Goal: Information Seeking & Learning: Understand process/instructions

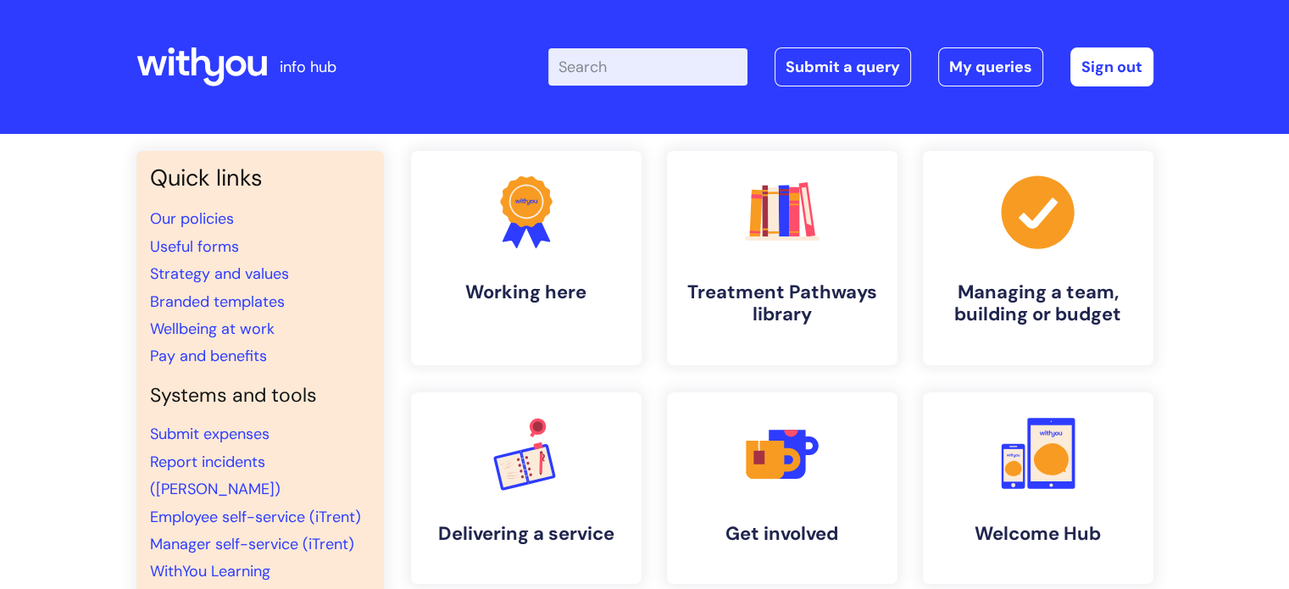
click at [669, 75] on input "Enter your search term here..." at bounding box center [647, 66] width 199 height 37
type input "job description"
click button "Search" at bounding box center [0, 0] width 0 height 0
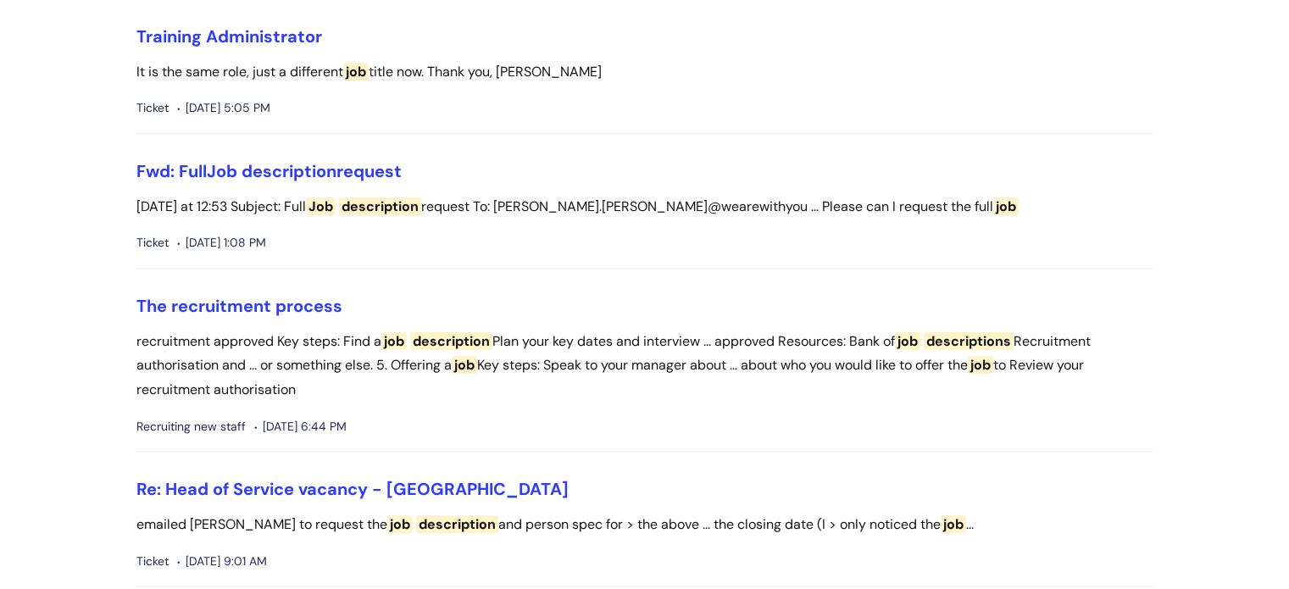
scroll to position [435, 0]
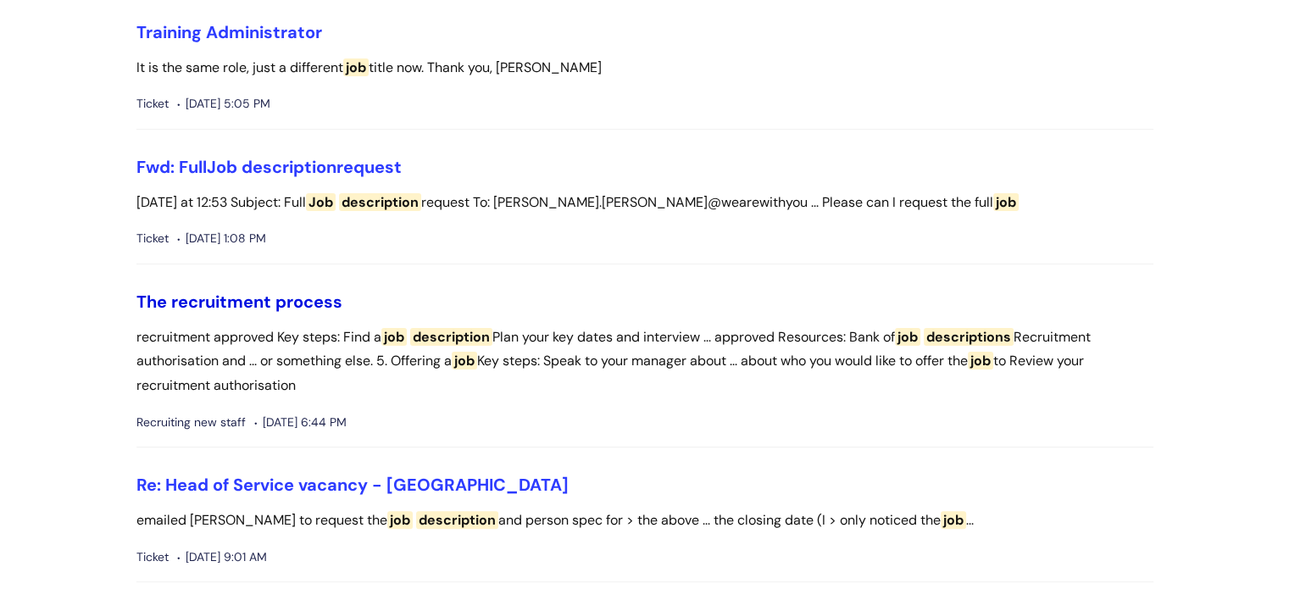
click at [295, 298] on link "The recruitment process" at bounding box center [239, 302] width 206 height 22
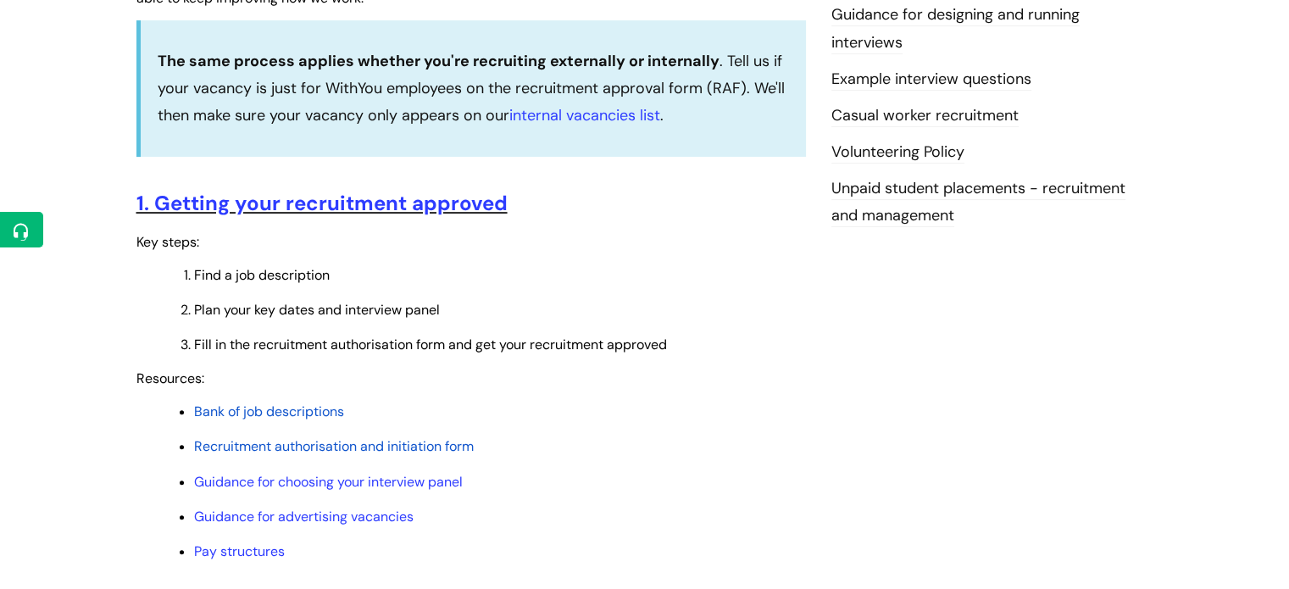
scroll to position [570, 0]
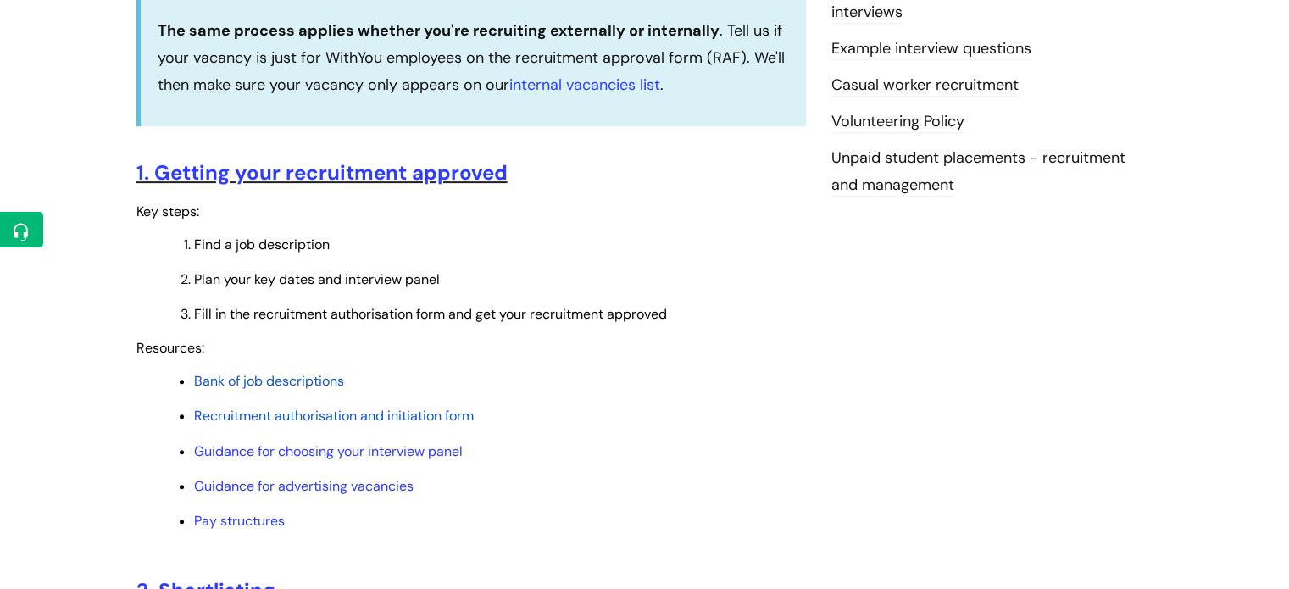
click at [291, 384] on span "Bank of job descriptions" at bounding box center [269, 381] width 150 height 18
